Goal: Information Seeking & Learning: Learn about a topic

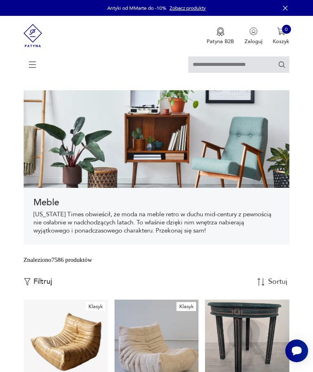
click at [35, 65] on icon at bounding box center [32, 64] width 28 height 28
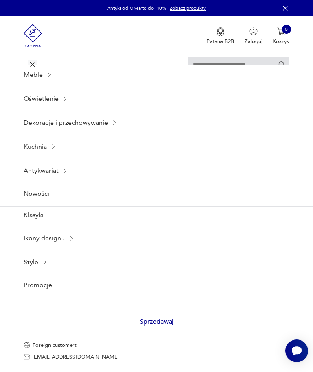
click at [40, 83] on div "Meble" at bounding box center [156, 75] width 313 height 20
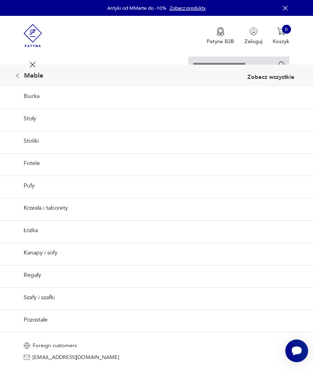
click at [39, 173] on link "Fotele" at bounding box center [156, 163] width 313 height 20
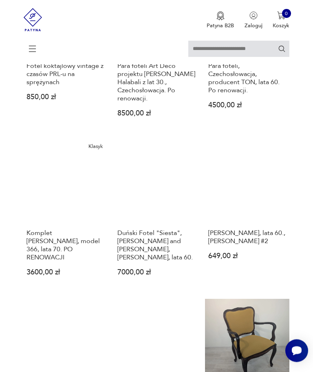
scroll to position [503, 0]
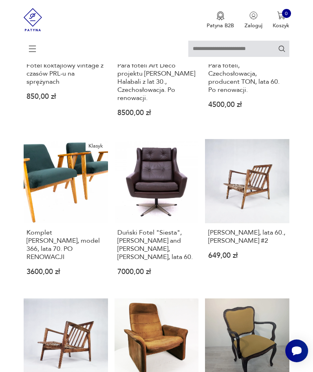
click at [54, 261] on h3 "Komplet foteli Chierowskiego, model 366, lata 70. PO RENOWACJI" at bounding box center [65, 245] width 79 height 33
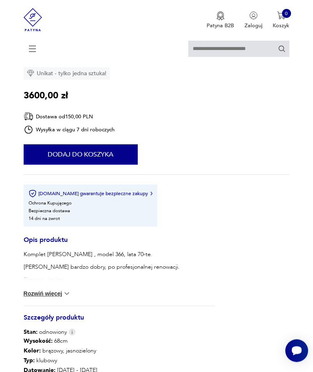
scroll to position [258, 0]
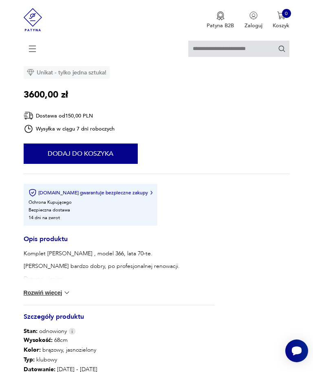
click at [66, 297] on img at bounding box center [67, 293] width 8 height 8
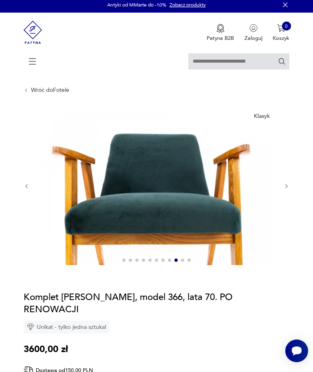
scroll to position [0, 0]
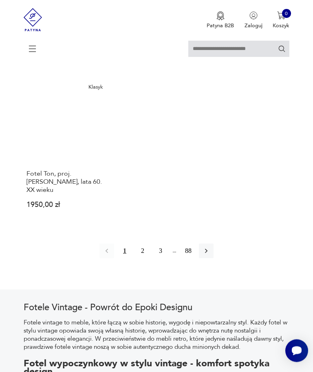
scroll to position [1024, 0]
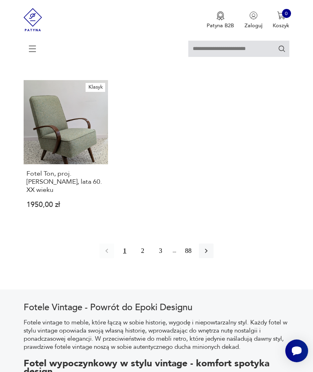
click at [210, 255] on icon "button" at bounding box center [206, 251] width 8 height 8
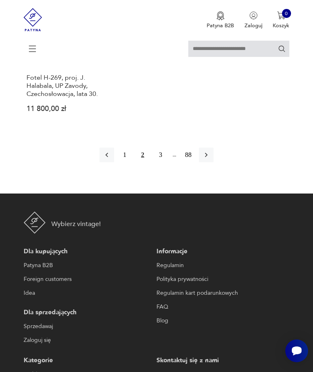
scroll to position [1143, 0]
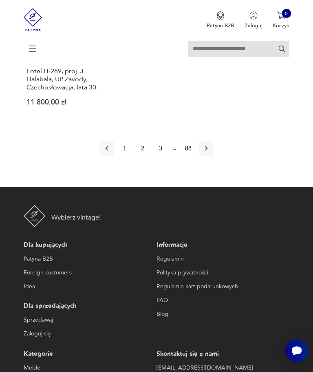
click at [210, 153] on icon "button" at bounding box center [206, 148] width 8 height 8
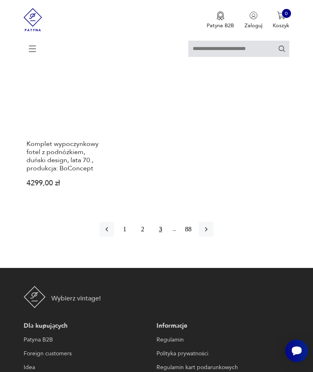
scroll to position [1066, 0]
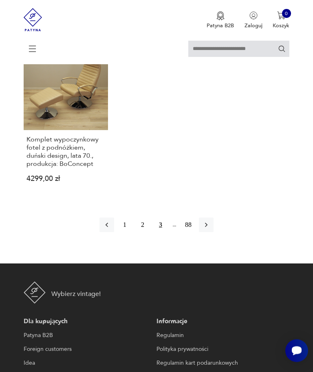
click at [213, 233] on button "button" at bounding box center [206, 225] width 15 height 15
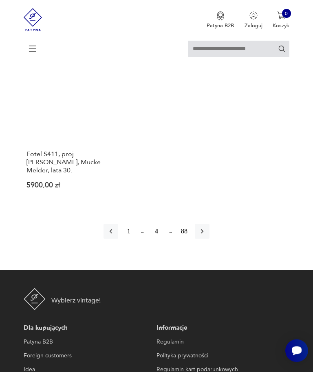
scroll to position [1070, 0]
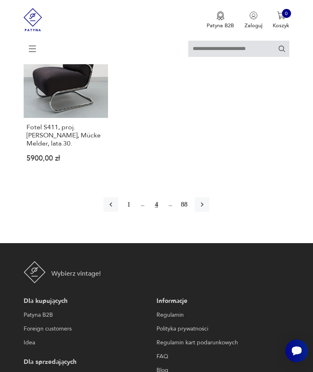
click at [209, 212] on button "button" at bounding box center [202, 204] width 15 height 15
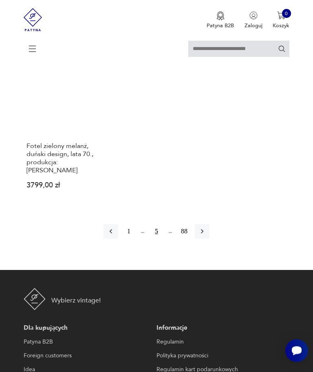
scroll to position [1019, 0]
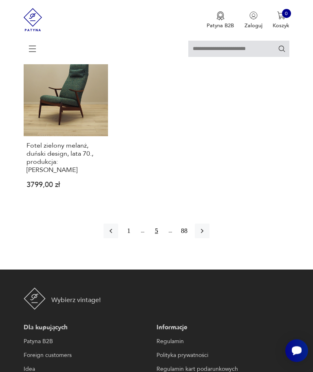
click at [208, 239] on button "button" at bounding box center [202, 231] width 15 height 15
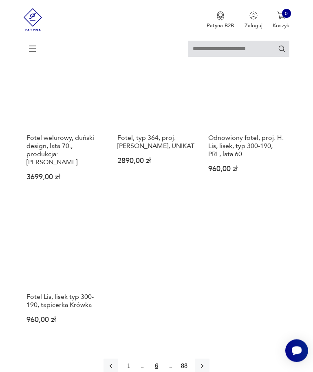
scroll to position [885, 0]
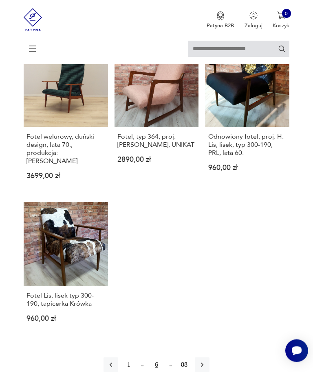
click at [253, 158] on h3 "Odnowiony fotel, proj. H. Lis, lisek, typ 300-190, PRL, lata 60." at bounding box center [247, 145] width 79 height 24
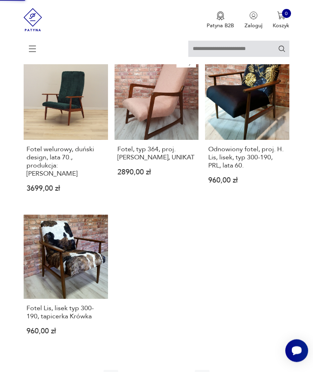
scroll to position [0, 0]
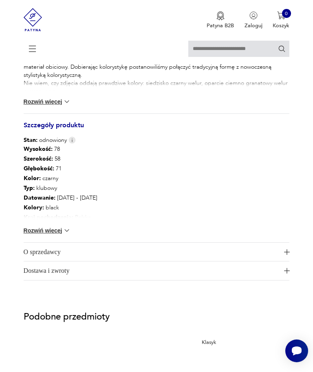
scroll to position [607, 0]
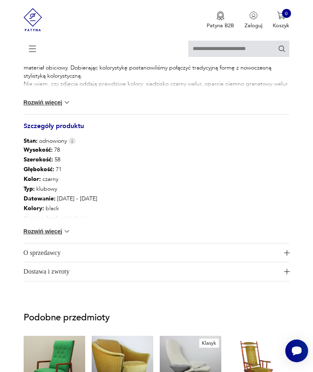
click at [281, 263] on button "O sprzedawcy" at bounding box center [157, 253] width 266 height 19
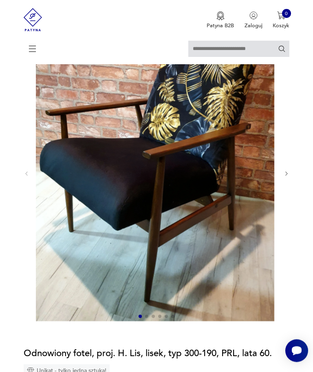
scroll to position [0, 0]
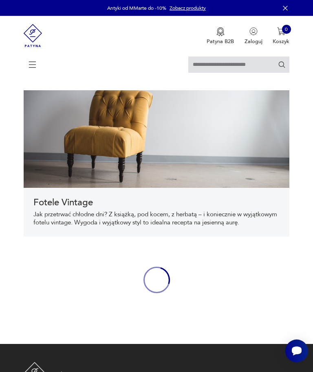
scroll to position [27, 0]
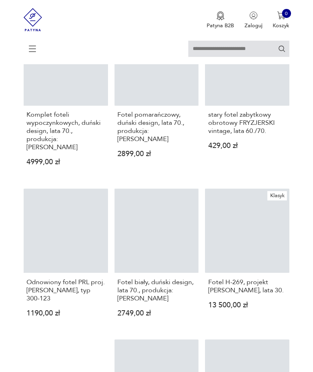
scroll to position [317, 0]
